Goal: Information Seeking & Learning: Learn about a topic

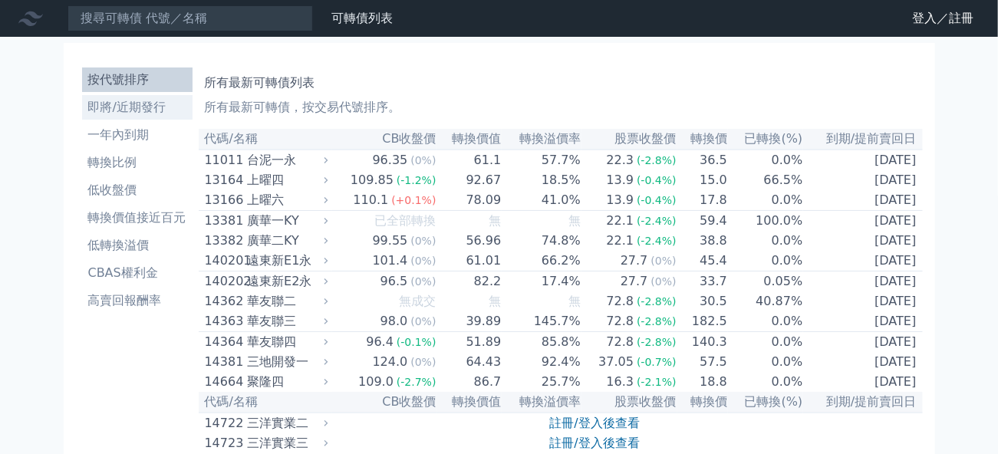
click at [130, 95] on link "即將/近期發行" at bounding box center [137, 107] width 111 height 25
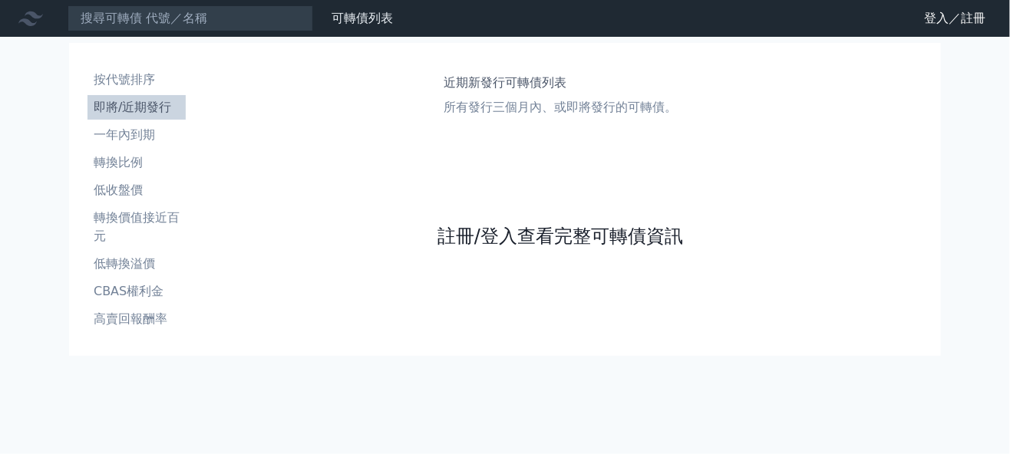
click at [541, 233] on link "註冊/登入查看完整可轉債資訊" at bounding box center [560, 236] width 246 height 25
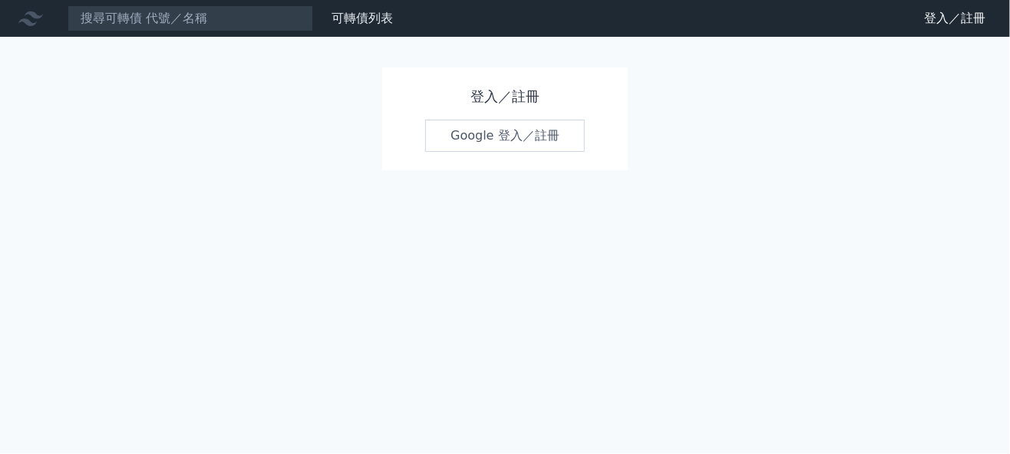
click at [504, 137] on link "Google 登入／註冊" at bounding box center [505, 136] width 160 height 32
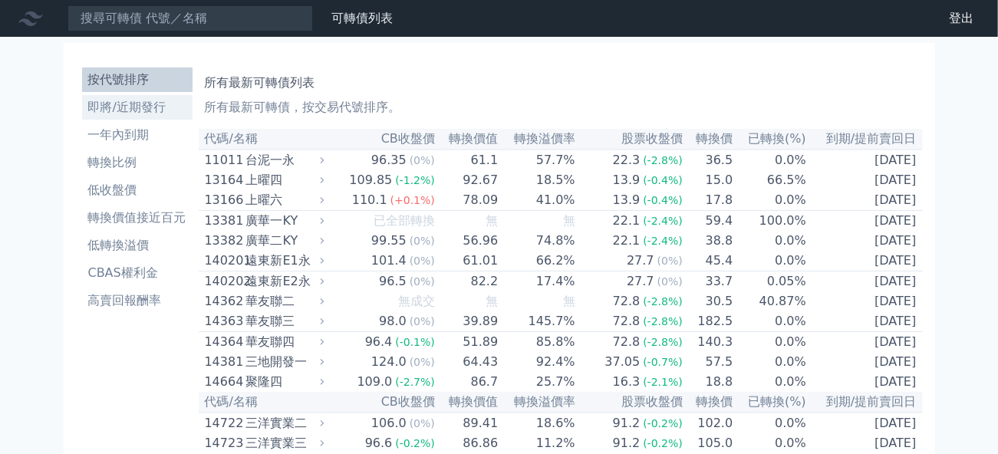
click at [110, 115] on li "即將/近期發行" at bounding box center [137, 107] width 111 height 18
